Goal: Check status: Check status

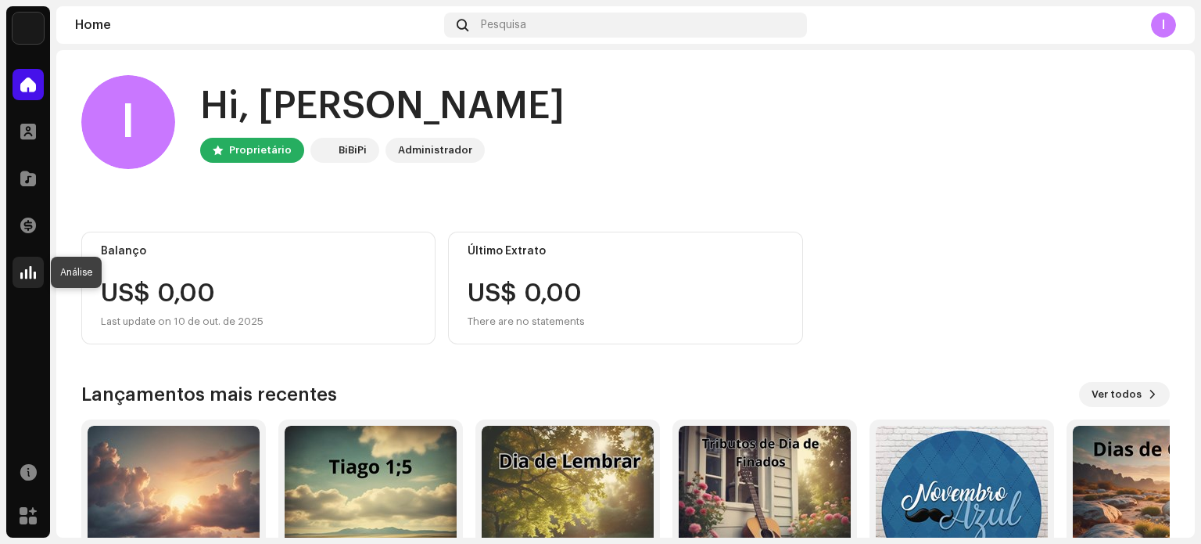
click at [30, 274] on span at bounding box center [28, 272] width 16 height 13
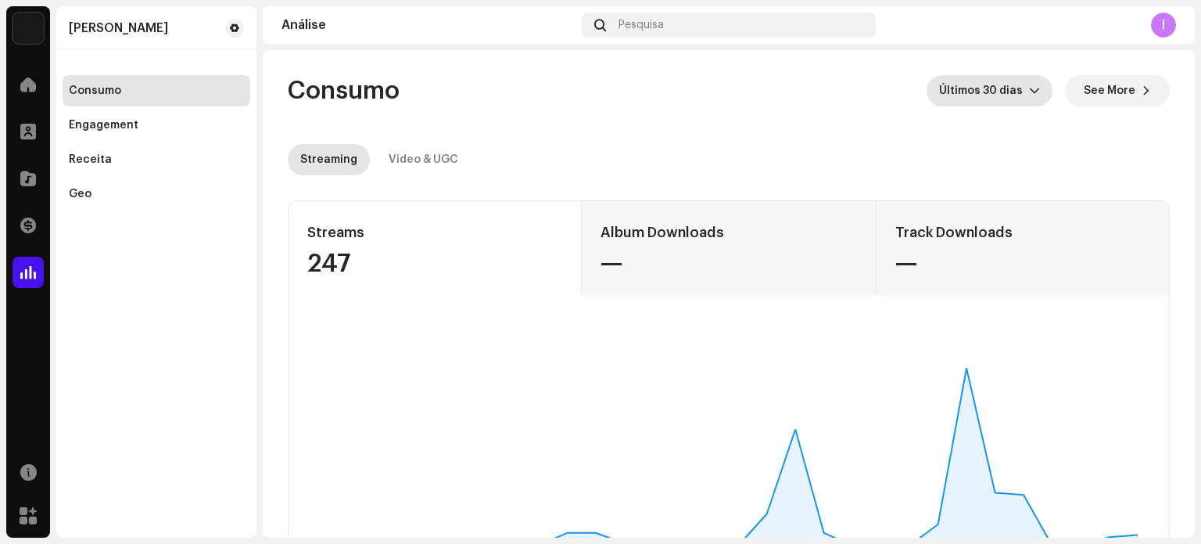
click at [1029, 88] on icon "dropdown trigger" at bounding box center [1034, 90] width 11 height 11
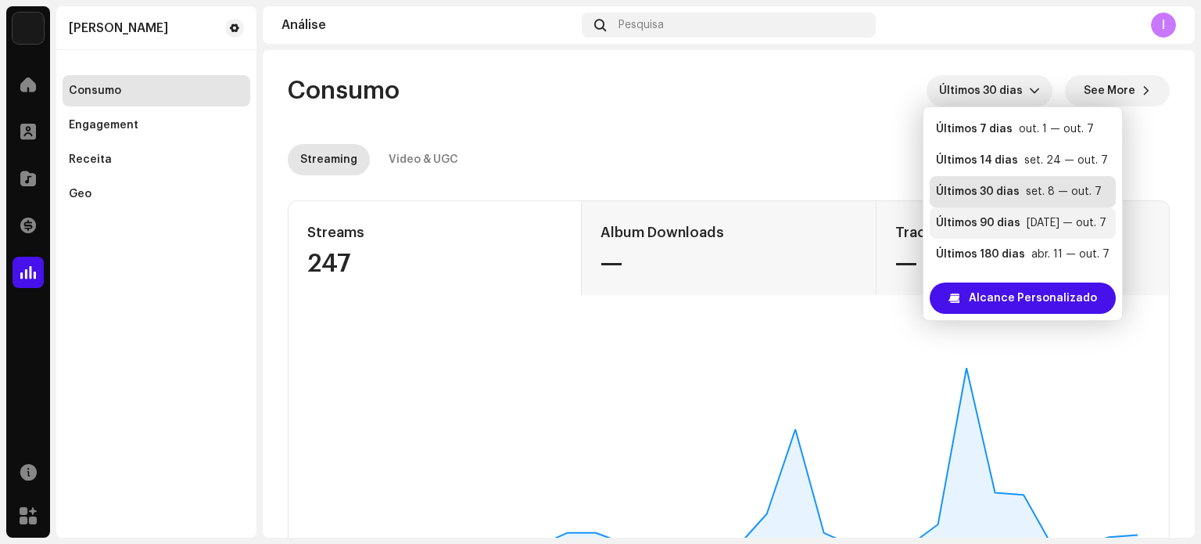
click at [1001, 226] on div "Últimos 90 dias" at bounding box center [978, 223] width 84 height 16
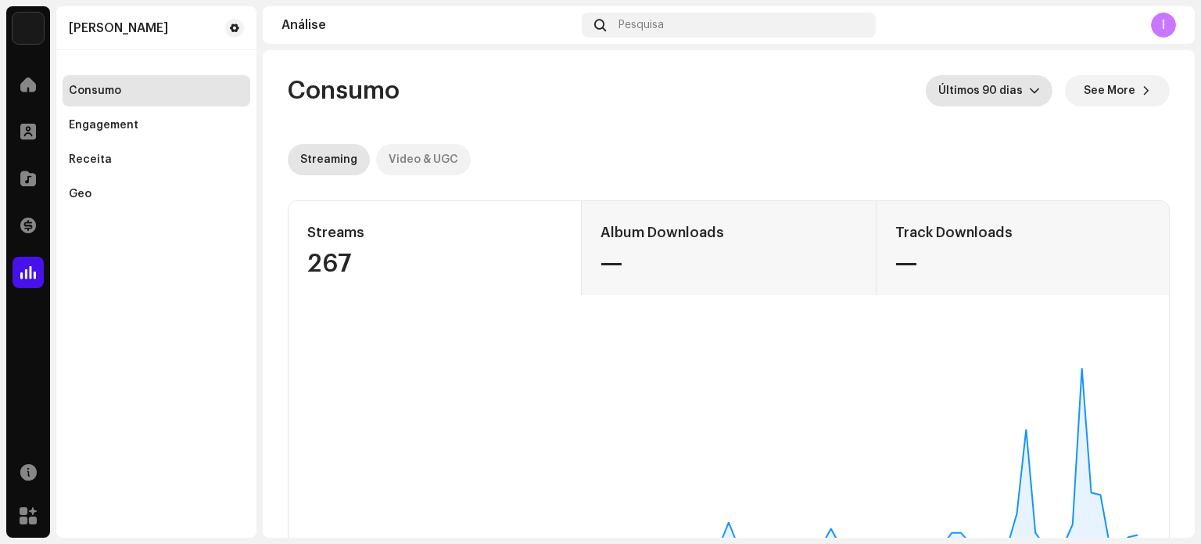
click at [429, 158] on div "Video & UGC" at bounding box center [424, 159] width 70 height 31
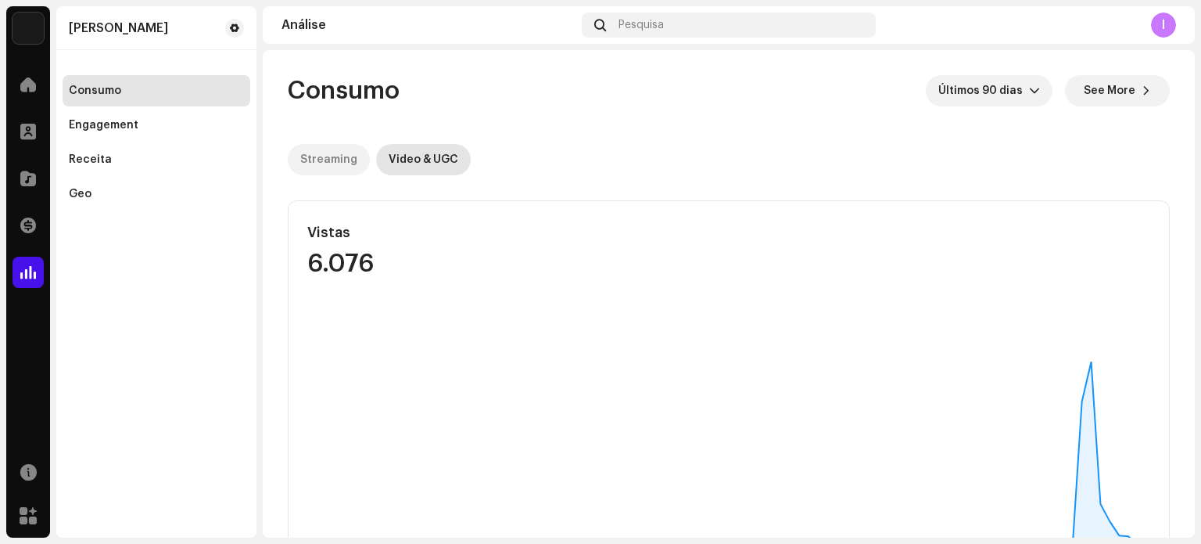
click at [332, 157] on div "Streaming" at bounding box center [328, 159] width 57 height 31
